Goal: Task Accomplishment & Management: Complete application form

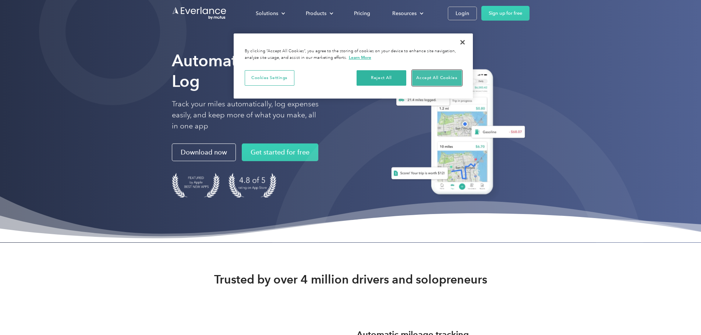
click at [426, 77] on button "Accept All Cookies" at bounding box center [437, 77] width 50 height 15
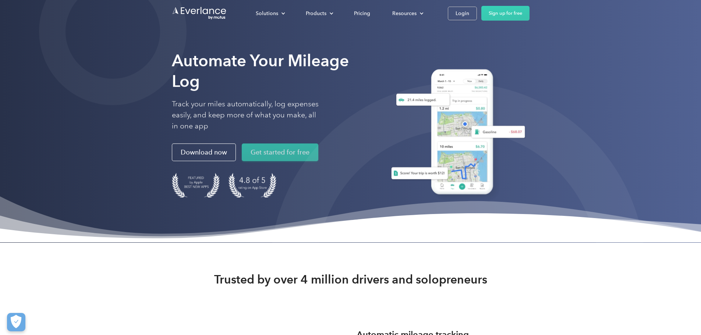
click at [242, 161] on link "Get started for free" at bounding box center [280, 153] width 77 height 18
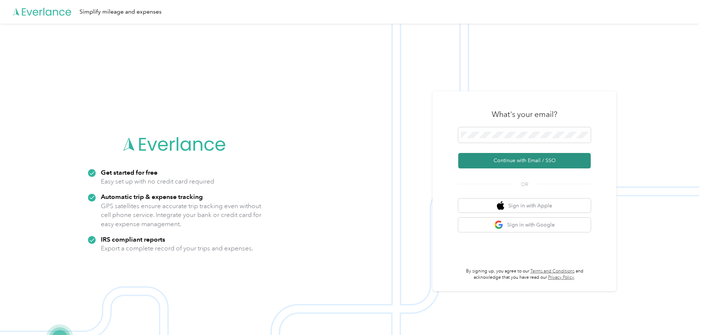
click at [494, 162] on button "Continue with Email / SSO" at bounding box center [524, 160] width 132 height 15
click at [527, 164] on button "Continue with Email / SSO" at bounding box center [524, 160] width 132 height 15
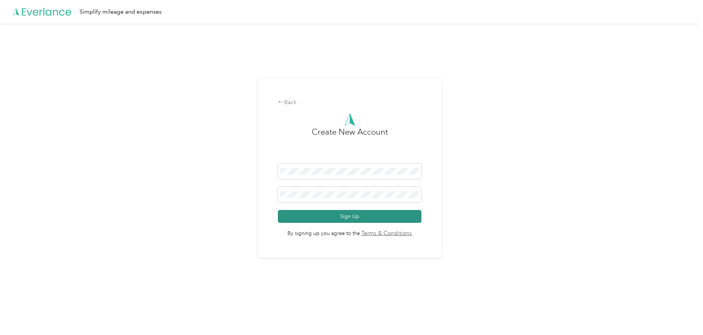
click at [351, 219] on button "Sign Up" at bounding box center [350, 216] width 144 height 13
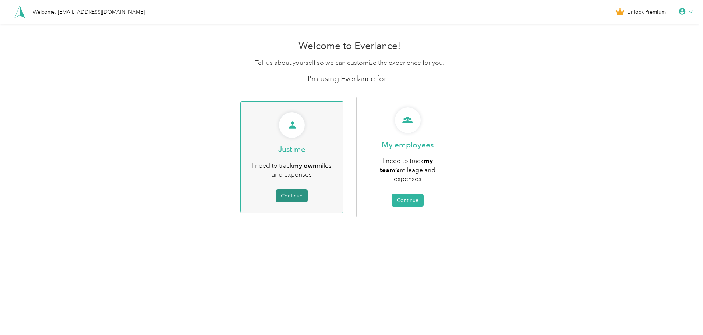
click at [293, 194] on button "Continue" at bounding box center [292, 195] width 32 height 13
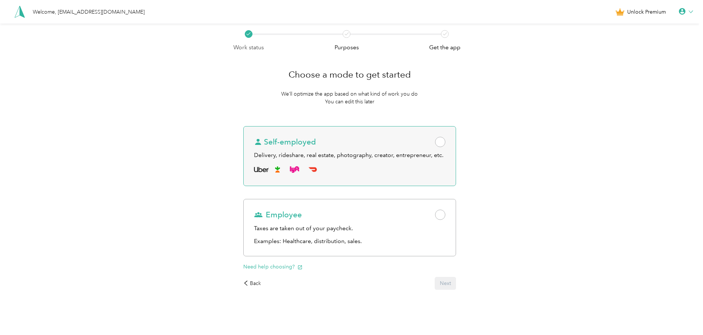
click at [326, 154] on div "Delivery, rideshare, real estate, photography, creator, entrepreneur, etc." at bounding box center [349, 155] width 191 height 9
click at [374, 153] on div "Delivery, rideshare, real estate, photography, creator, entrepreneur, etc." at bounding box center [349, 155] width 191 height 9
click at [444, 141] on span at bounding box center [440, 142] width 10 height 10
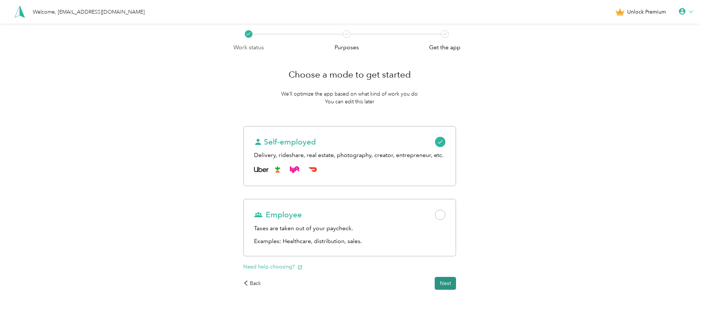
click at [444, 284] on button "Next" at bounding box center [445, 283] width 21 height 13
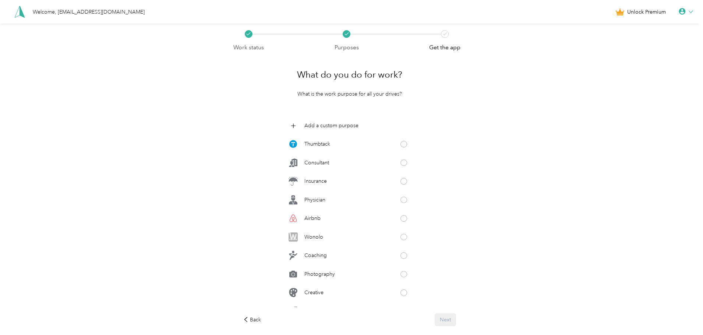
scroll to position [258, 0]
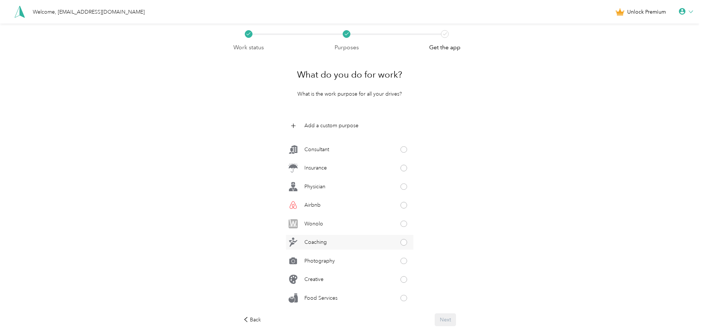
click at [400, 244] on span at bounding box center [403, 242] width 7 height 7
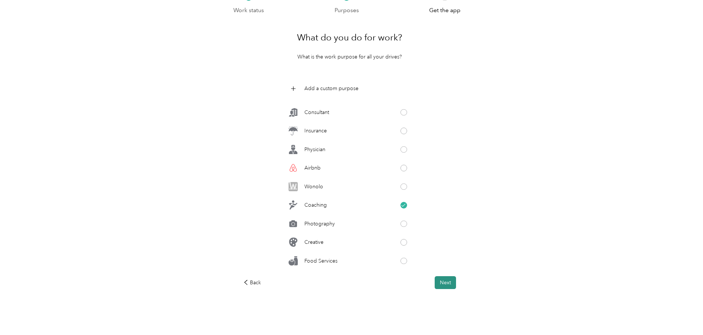
scroll to position [38, 0]
drag, startPoint x: 448, startPoint y: 283, endPoint x: 485, endPoint y: 266, distance: 40.5
click at [449, 283] on button "Next" at bounding box center [445, 282] width 21 height 13
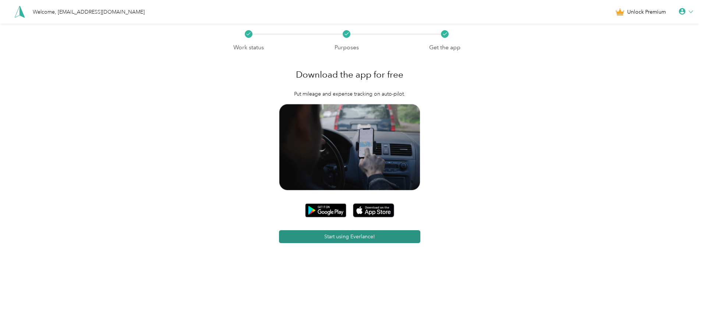
click at [351, 234] on button "Start using Everlance!" at bounding box center [350, 236] width 142 height 13
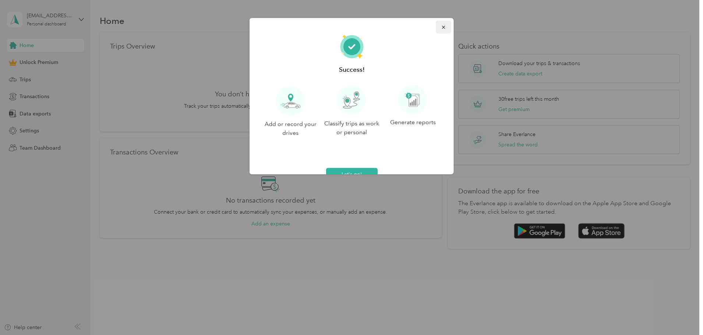
click at [441, 28] on icon "button" at bounding box center [443, 27] width 5 height 5
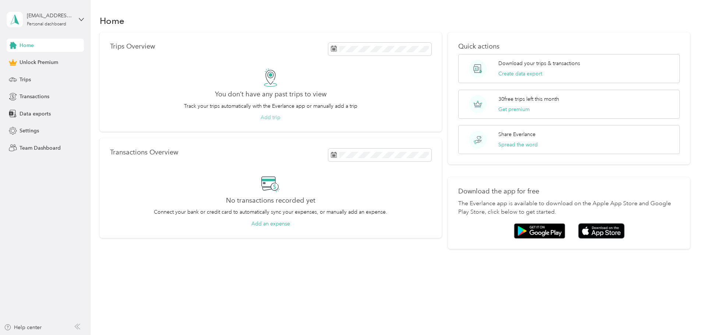
click at [280, 117] on button "Add trip" at bounding box center [271, 118] width 20 height 8
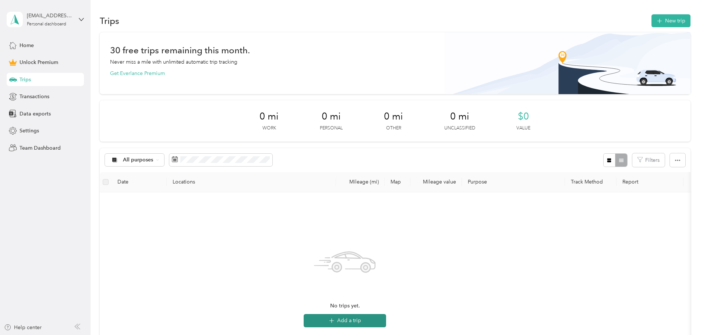
click at [386, 319] on button "Add a trip" at bounding box center [345, 320] width 82 height 13
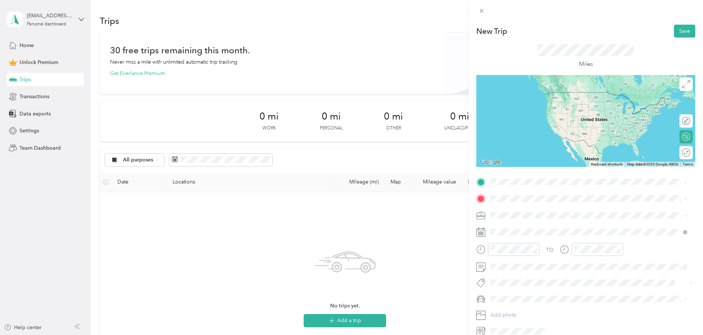
click at [543, 211] on span "[STREET_ADDRESS][PERSON_NAME][US_STATE]" at bounding box center [561, 207] width 114 height 7
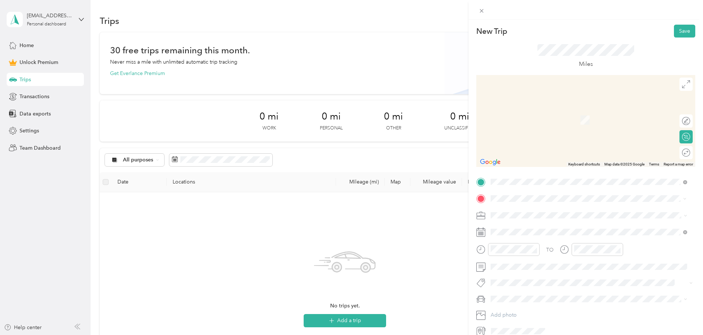
click at [520, 228] on span "[STREET_ADDRESS][US_STATE]" at bounding box center [541, 225] width 74 height 7
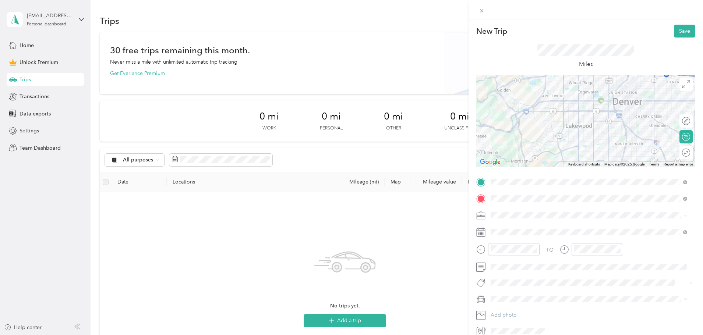
click at [482, 233] on icon at bounding box center [480, 232] width 9 height 9
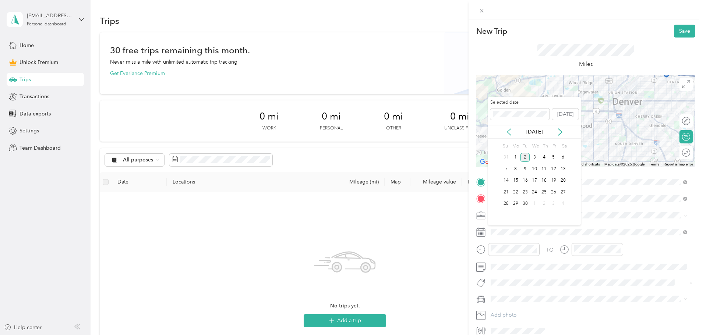
click at [508, 134] on icon at bounding box center [508, 131] width 7 height 7
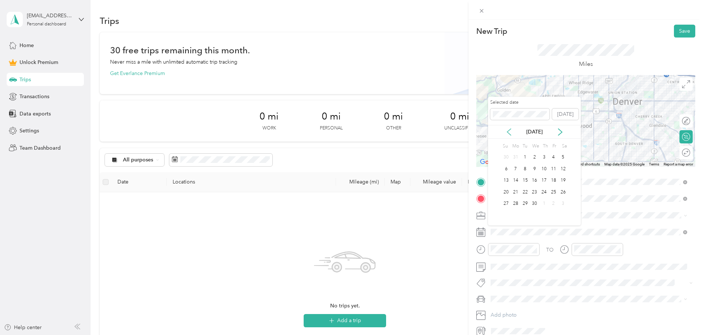
click at [508, 134] on icon at bounding box center [508, 131] width 7 height 7
click at [559, 132] on icon at bounding box center [559, 131] width 7 height 7
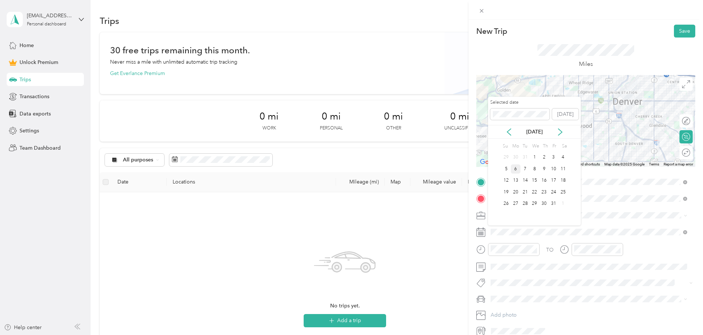
click at [517, 171] on div "6" at bounding box center [516, 168] width 10 height 9
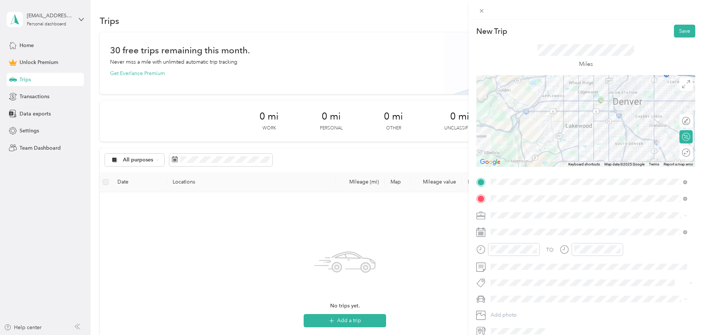
click at [479, 248] on icon at bounding box center [480, 249] width 9 height 9
click at [520, 151] on div "00" at bounding box center [519, 151] width 18 height 10
click at [497, 160] on div "05" at bounding box center [498, 158] width 18 height 10
click at [519, 150] on div "00" at bounding box center [519, 151] width 18 height 10
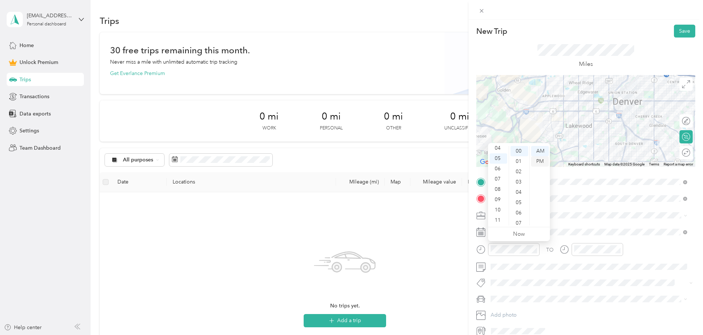
click at [541, 162] on div "PM" at bounding box center [540, 161] width 18 height 10
click at [571, 251] on div at bounding box center [591, 249] width 63 height 13
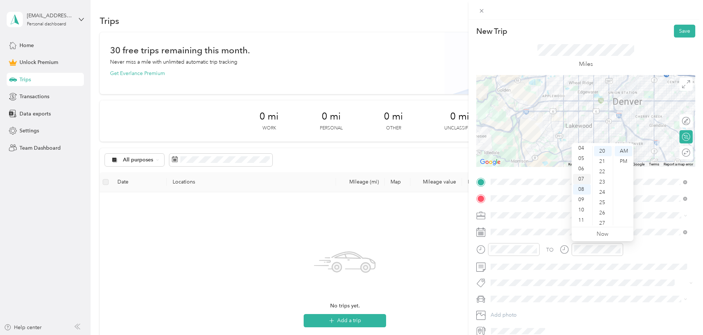
click at [582, 179] on div "07" at bounding box center [582, 179] width 18 height 10
click at [603, 178] on div "55" at bounding box center [603, 179] width 18 height 10
click at [614, 273] on div "TO Add photo" at bounding box center [585, 256] width 219 height 161
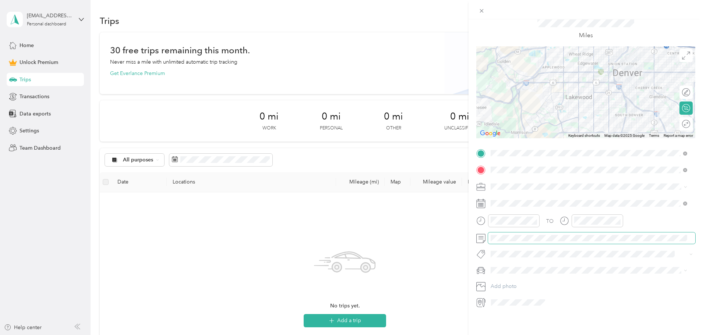
scroll to position [0, 0]
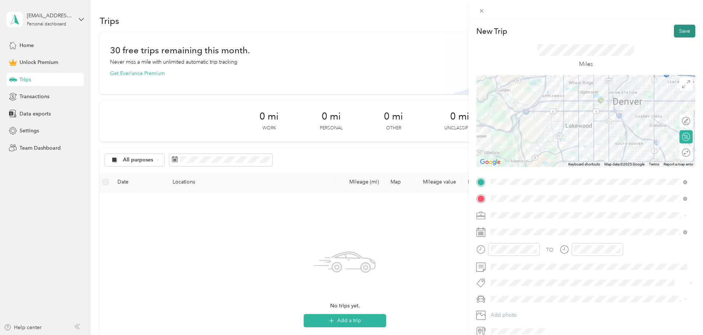
click at [679, 27] on button "Save" at bounding box center [684, 31] width 21 height 13
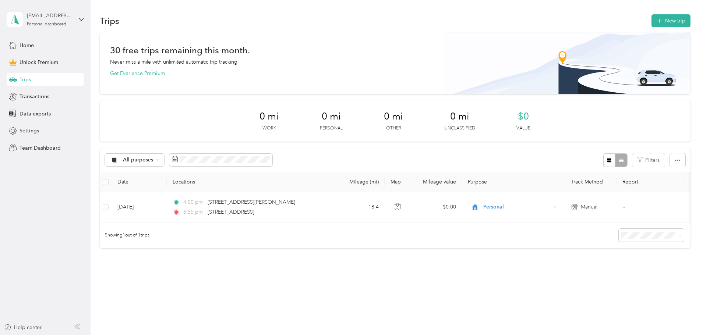
click at [603, 162] on div at bounding box center [615, 160] width 24 height 14
click at [675, 159] on icon "button" at bounding box center [677, 160] width 5 height 5
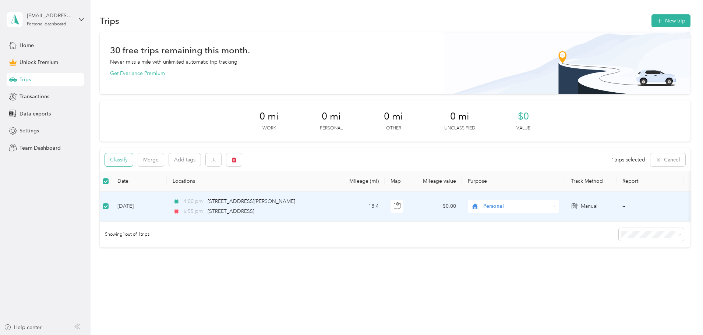
click at [133, 160] on button "Classify" at bounding box center [119, 159] width 28 height 13
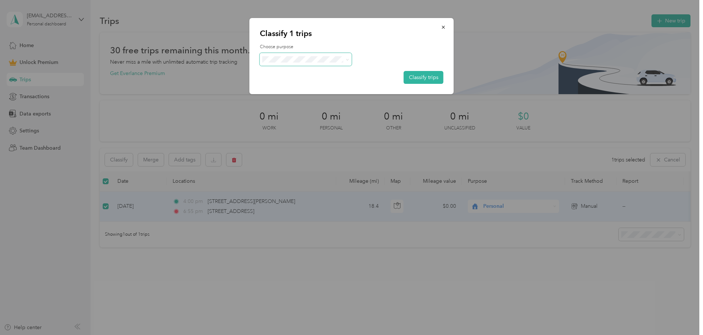
click at [347, 59] on icon at bounding box center [347, 59] width 3 height 3
click at [311, 96] on span "Coaching" at bounding box center [312, 99] width 68 height 8
click at [347, 61] on icon at bounding box center [347, 59] width 3 height 3
click at [300, 101] on li "Coaching" at bounding box center [306, 97] width 92 height 13
click at [423, 79] on button "Classify trips" at bounding box center [424, 77] width 40 height 13
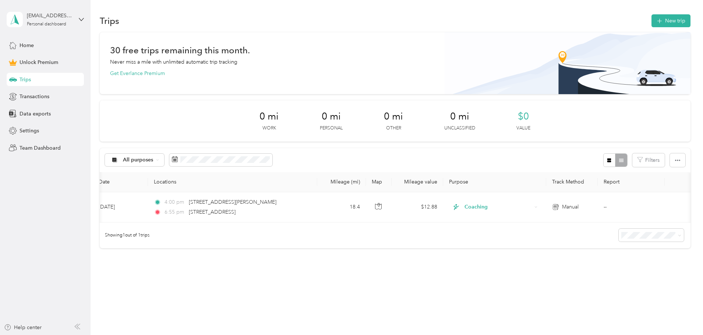
scroll to position [0, 119]
click at [603, 157] on div at bounding box center [615, 160] width 24 height 14
click at [603, 159] on div at bounding box center [615, 160] width 24 height 14
click at [606, 160] on icon "button" at bounding box center [608, 160] width 5 height 5
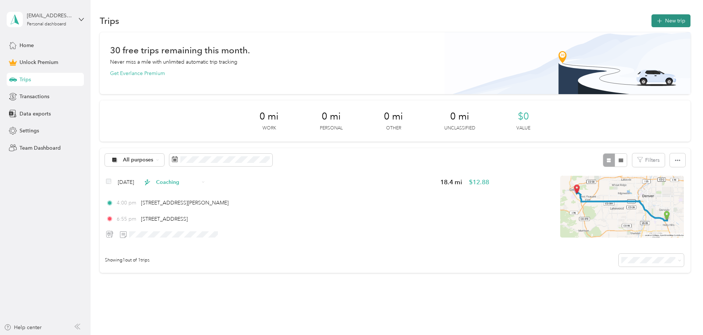
click at [651, 19] on button "New trip" at bounding box center [670, 20] width 39 height 13
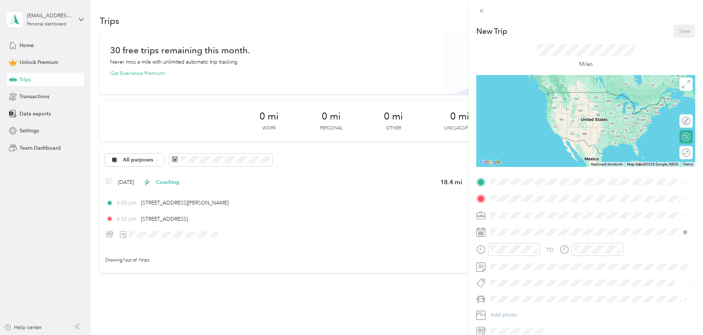
click at [498, 253] on span "Coaching" at bounding box center [504, 250] width 22 height 6
